Goal: Information Seeking & Learning: Learn about a topic

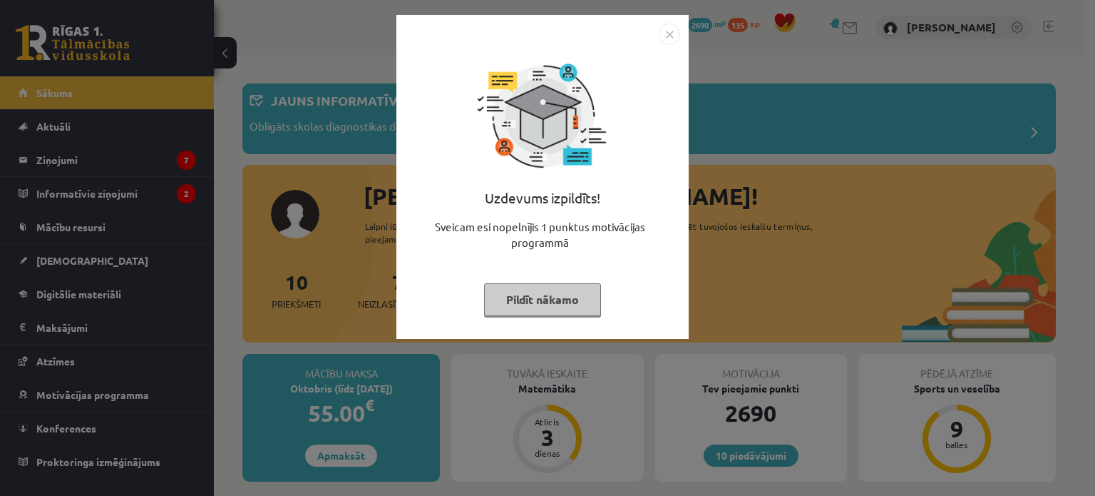
click at [542, 298] on button "Pildīt nākamo" at bounding box center [542, 299] width 117 height 33
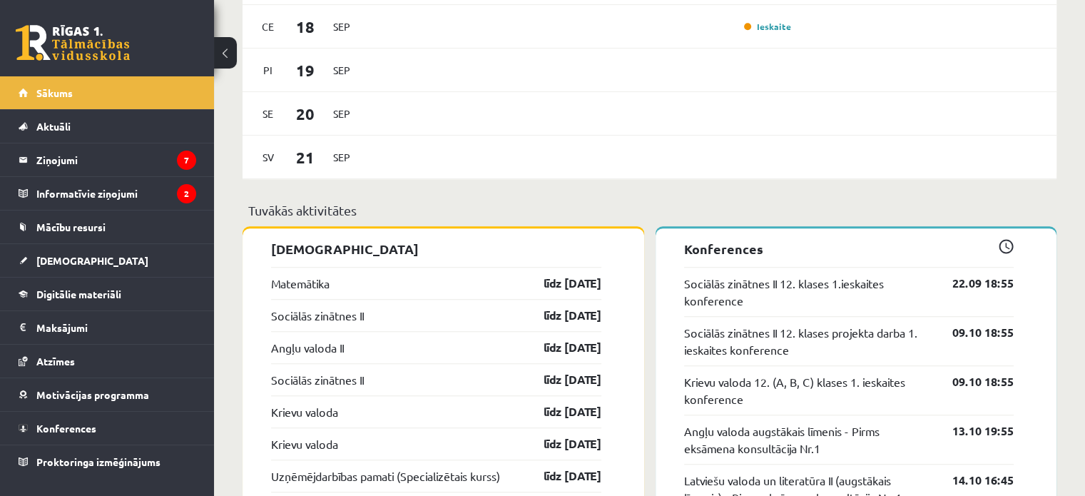
scroll to position [1038, 0]
click at [328, 280] on link "Matemātika" at bounding box center [300, 282] width 58 height 17
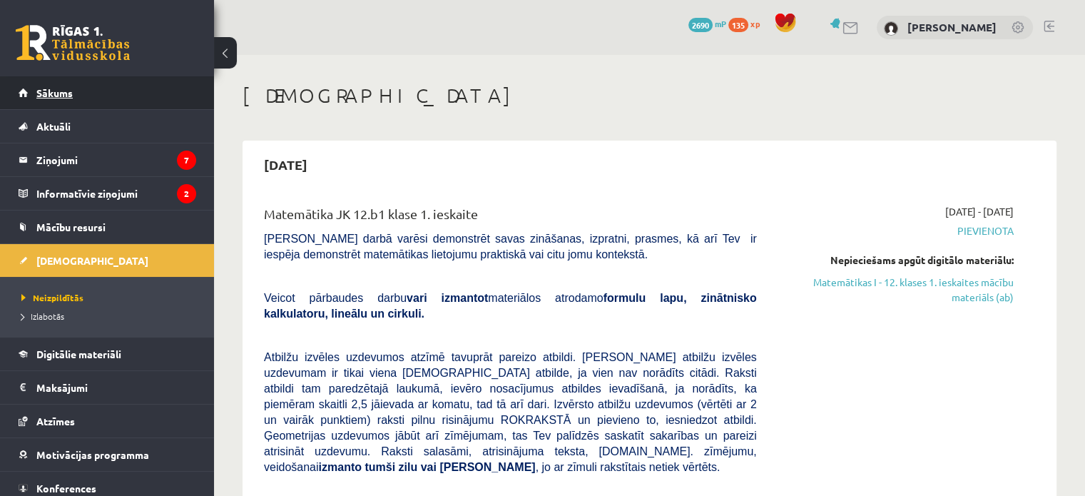
click at [117, 101] on link "Sākums" at bounding box center [108, 92] width 178 height 33
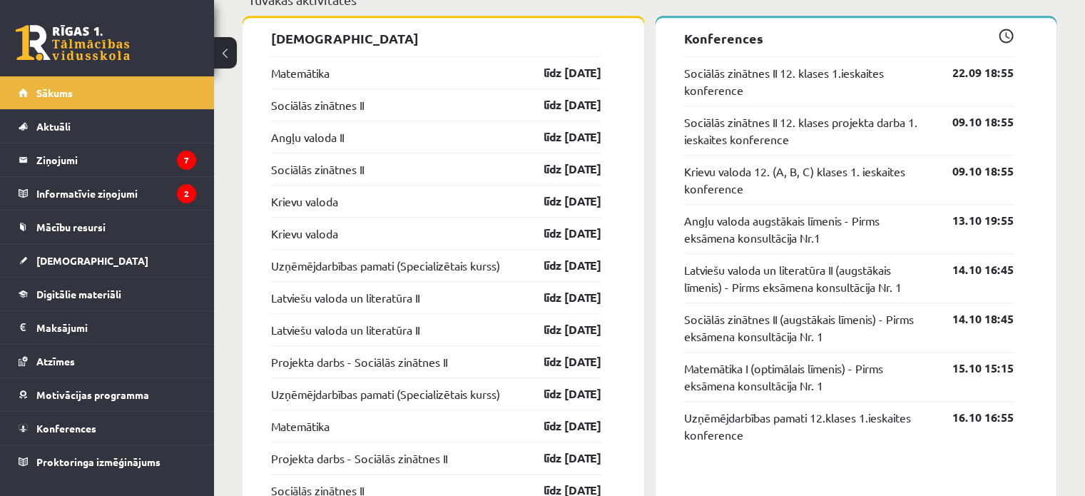
scroll to position [1247, 0]
